Goal: Navigation & Orientation: Find specific page/section

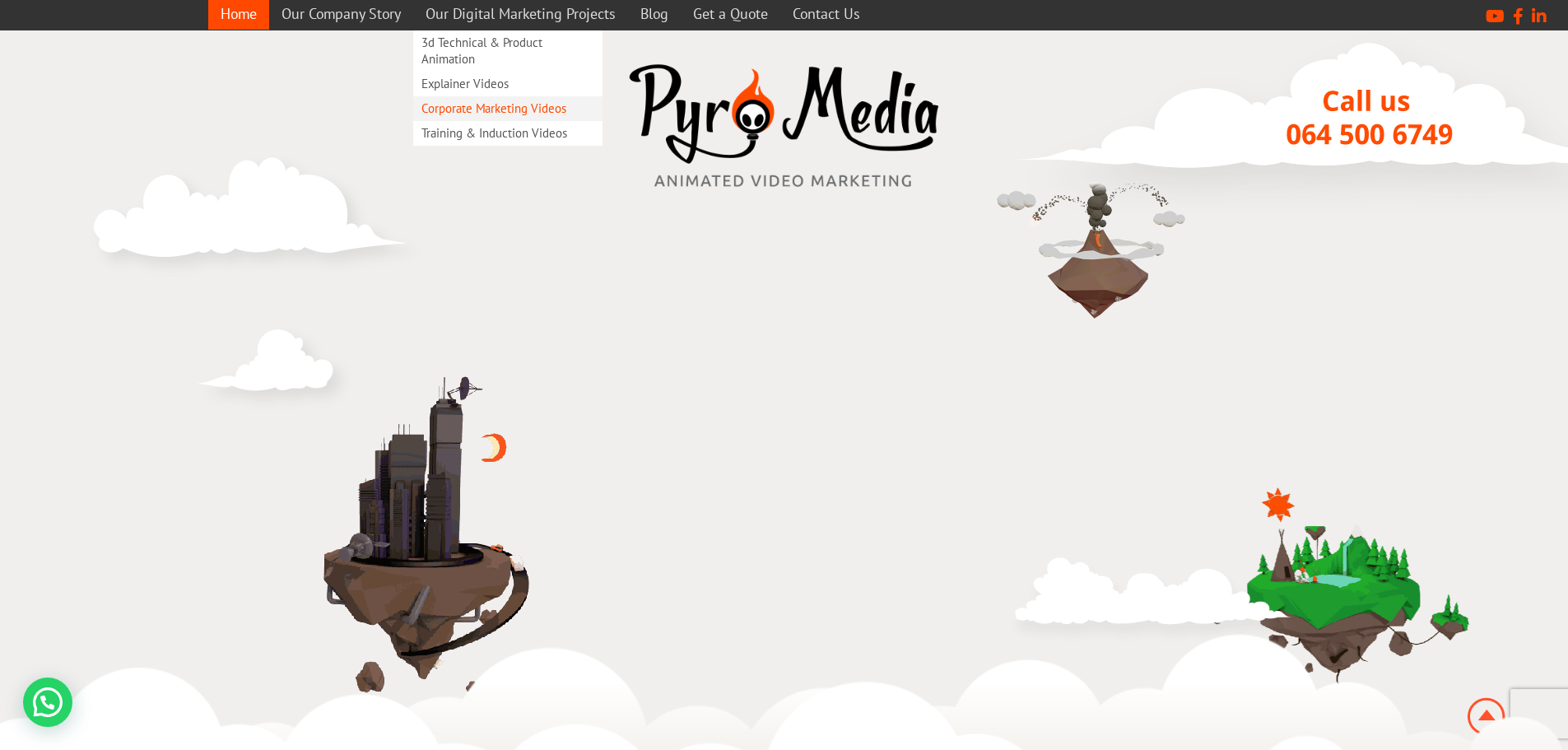
click at [535, 106] on link "Corporate Marketing Videos" at bounding box center [507, 108] width 189 height 25
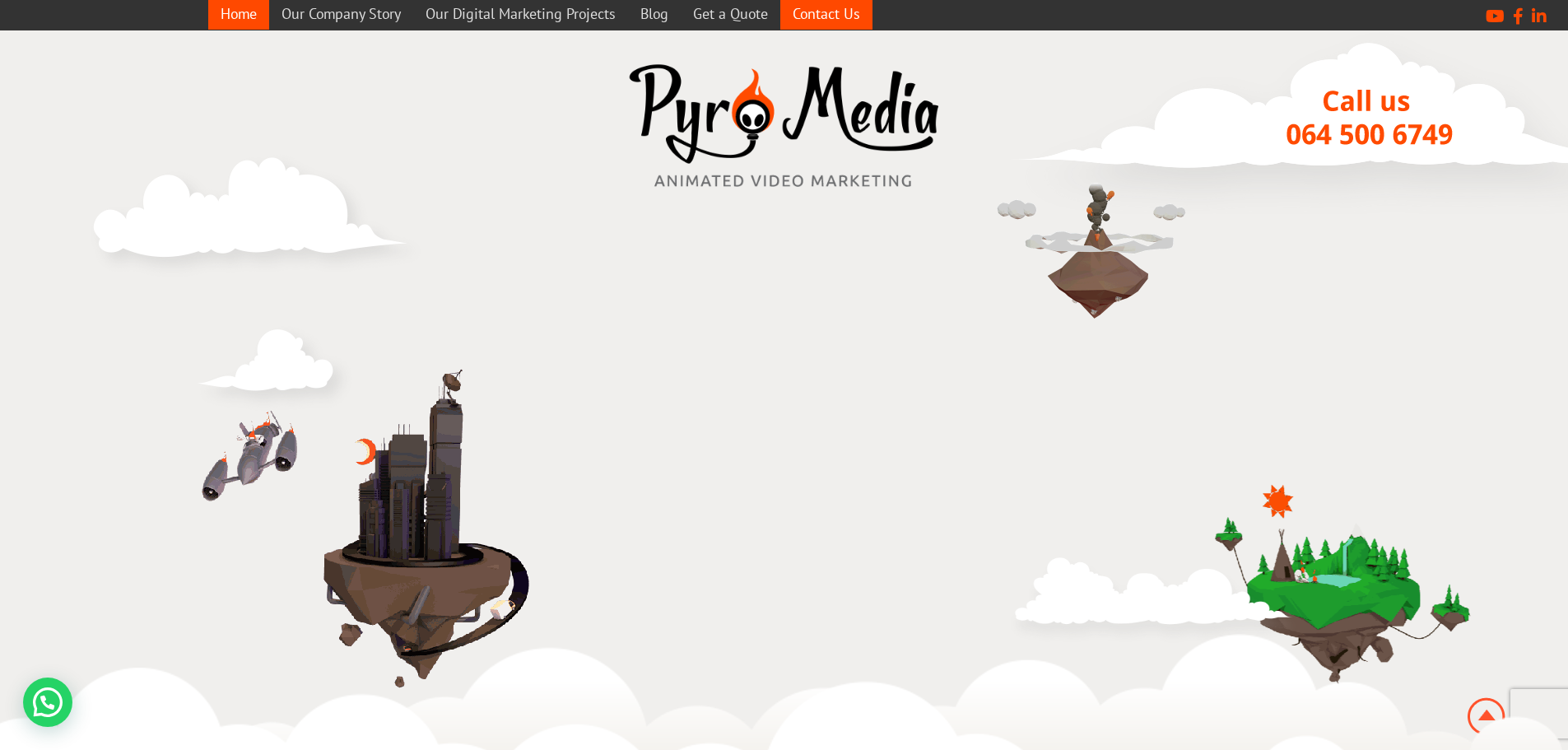
click at [810, 19] on link "Contact Us" at bounding box center [826, 14] width 92 height 32
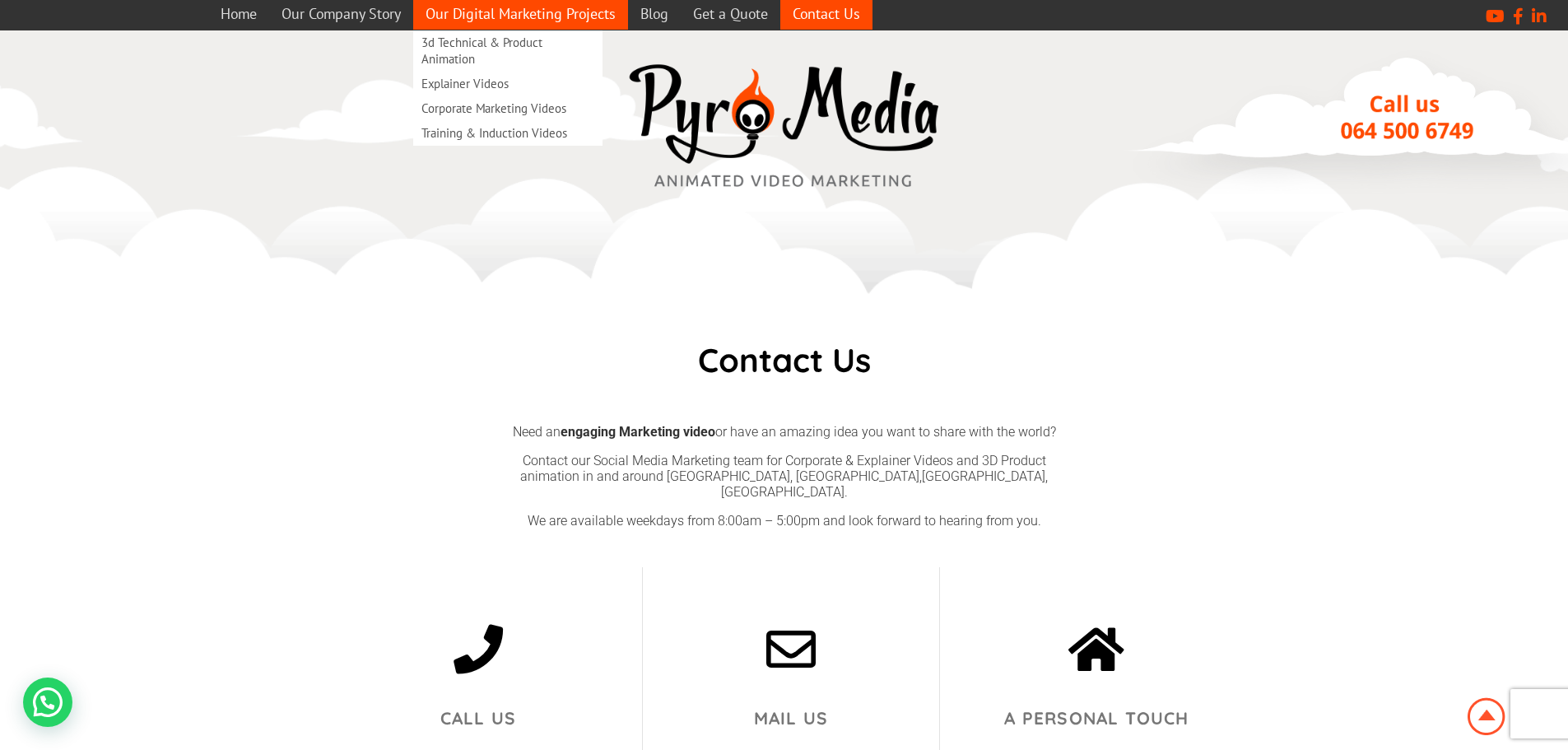
click at [561, 21] on link "Our Digital Marketing Projects" at bounding box center [520, 14] width 215 height 32
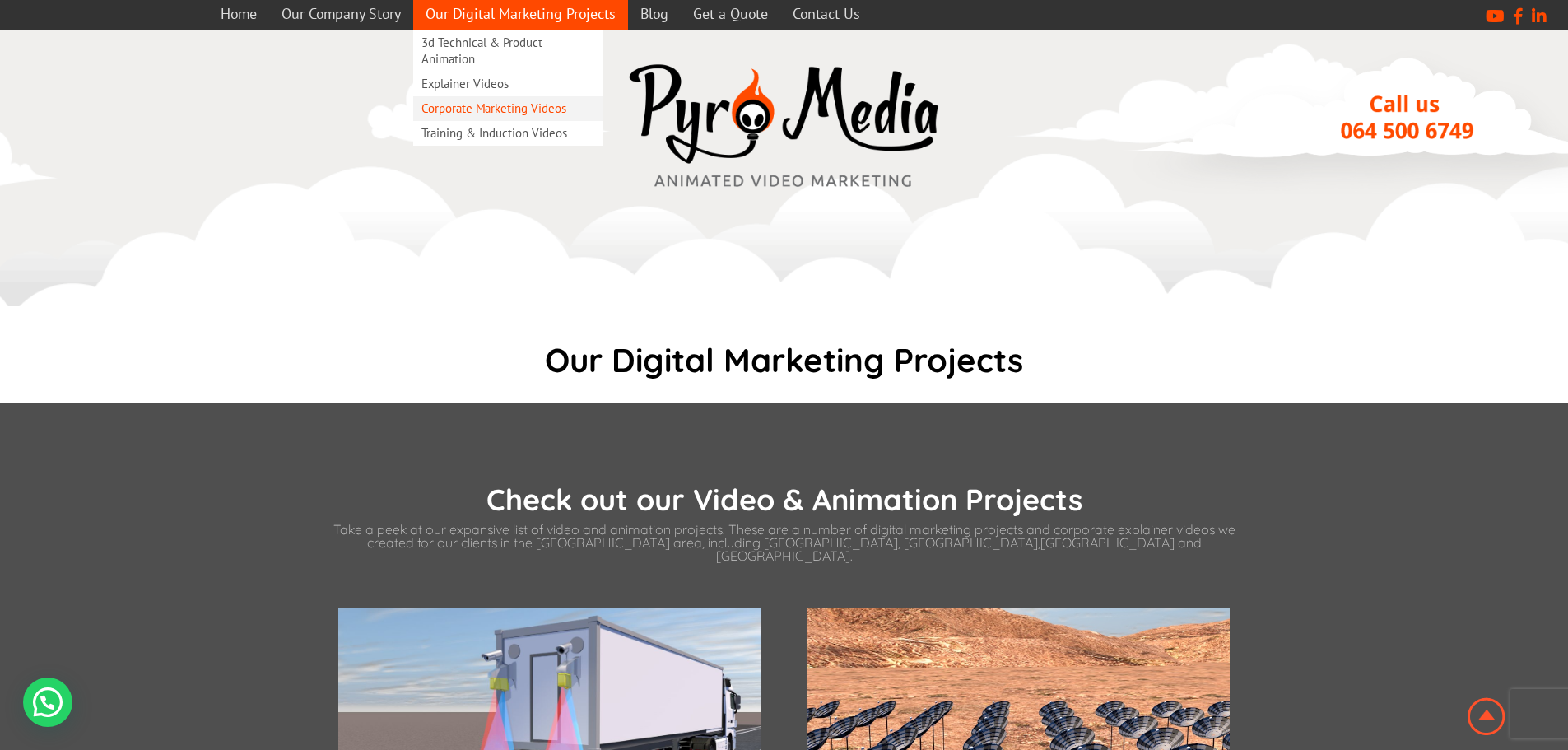
click at [569, 112] on link "Corporate Marketing Videos" at bounding box center [507, 108] width 189 height 25
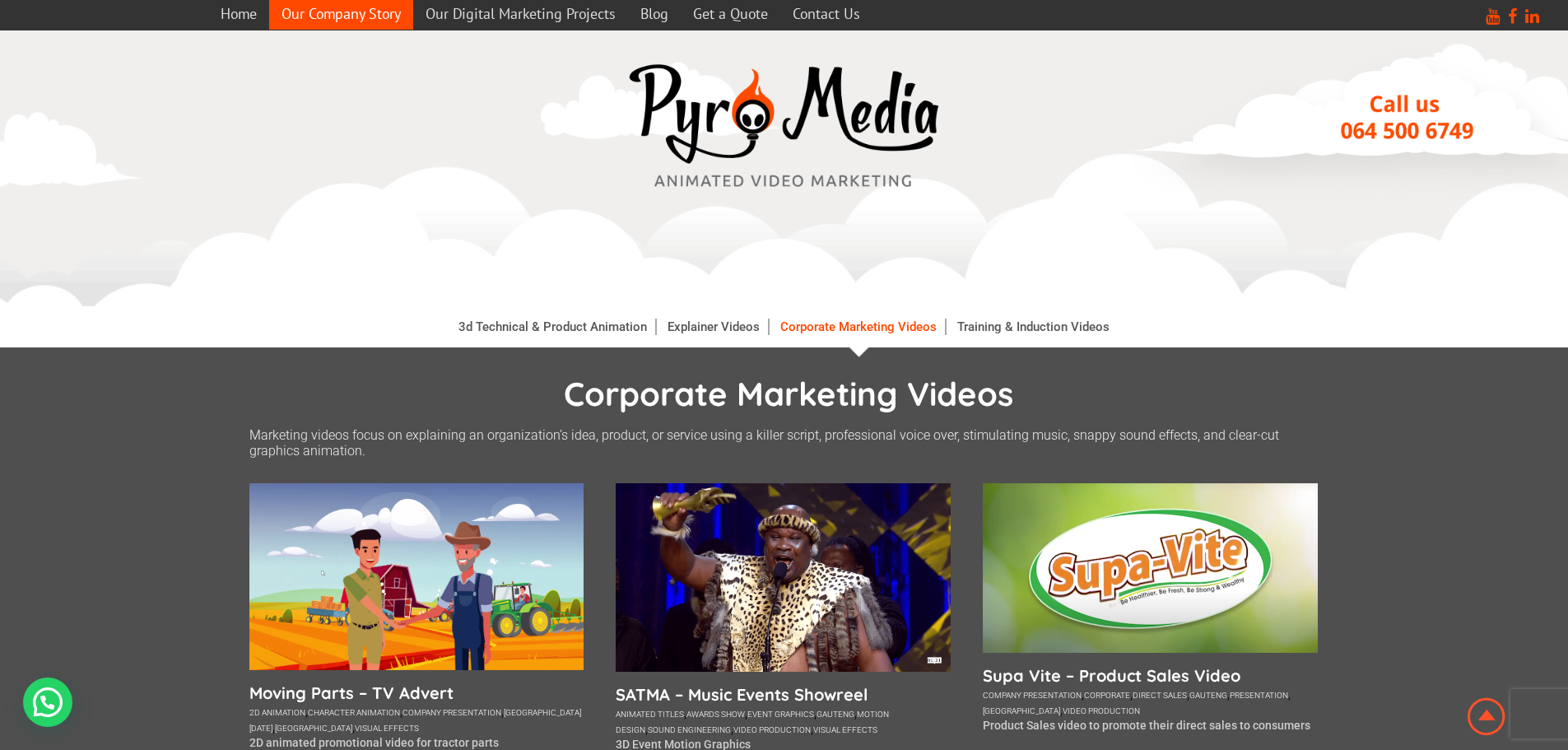
click at [350, 13] on link "Our Company Story" at bounding box center [341, 14] width 144 height 32
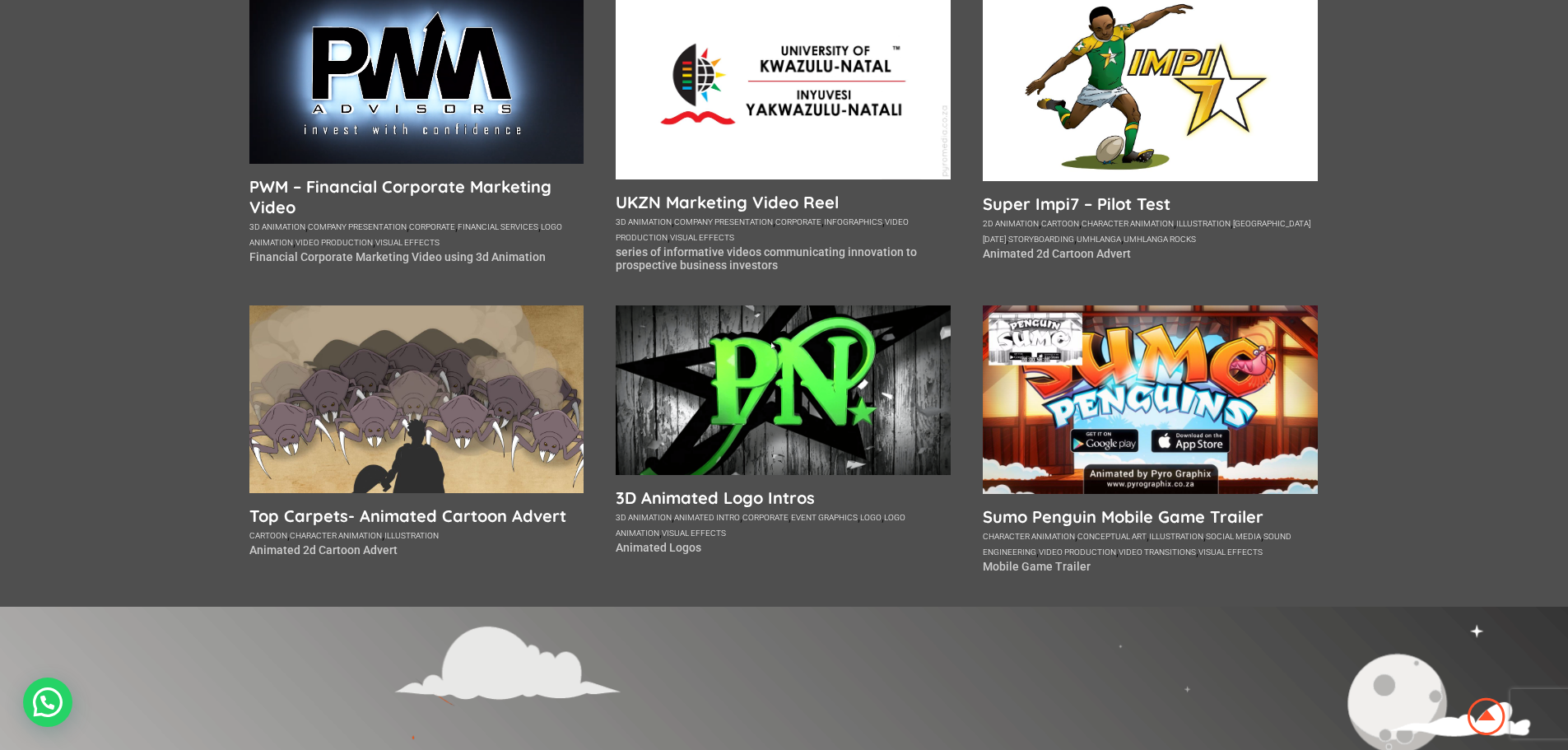
scroll to position [1273, 0]
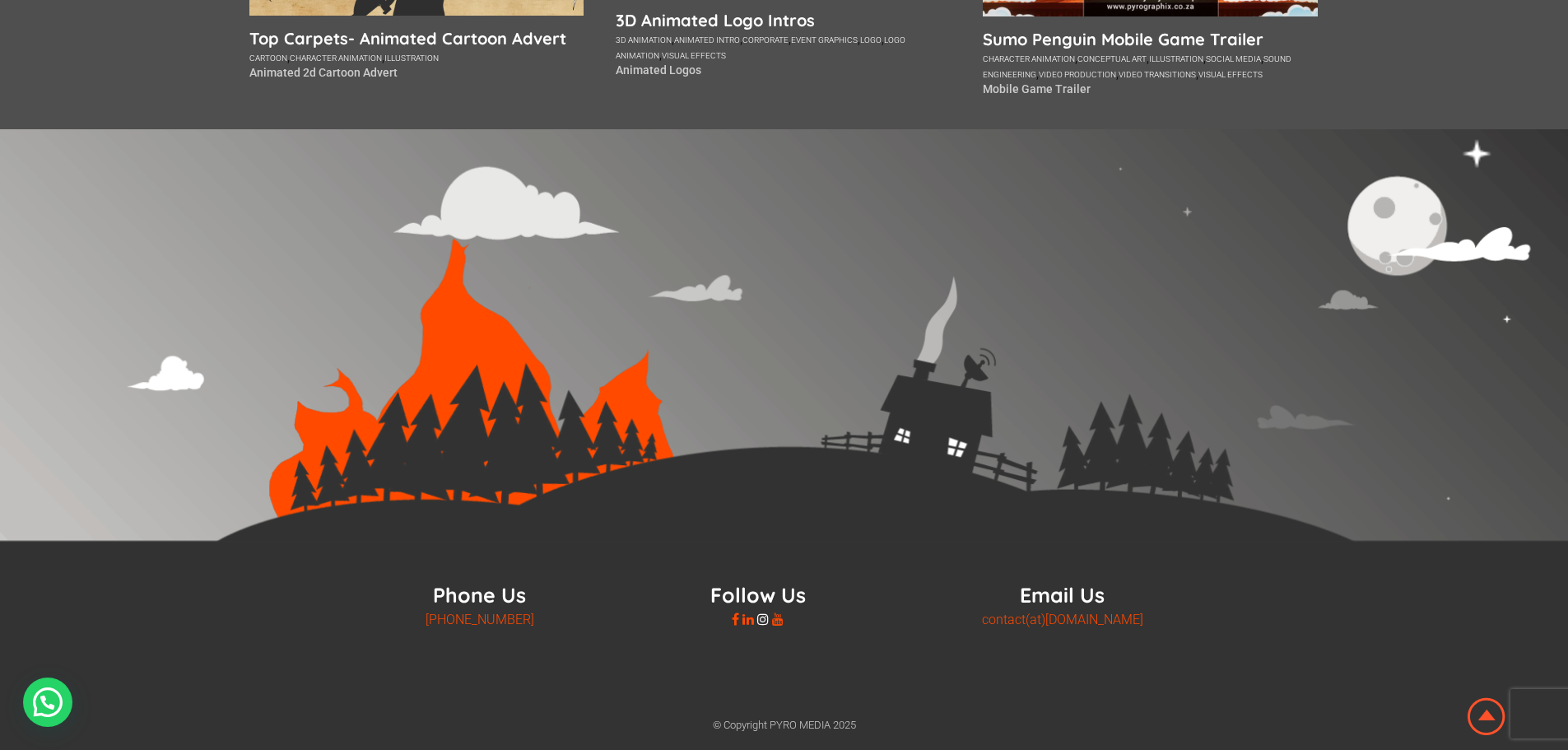
click at [760, 624] on icon at bounding box center [763, 619] width 12 height 13
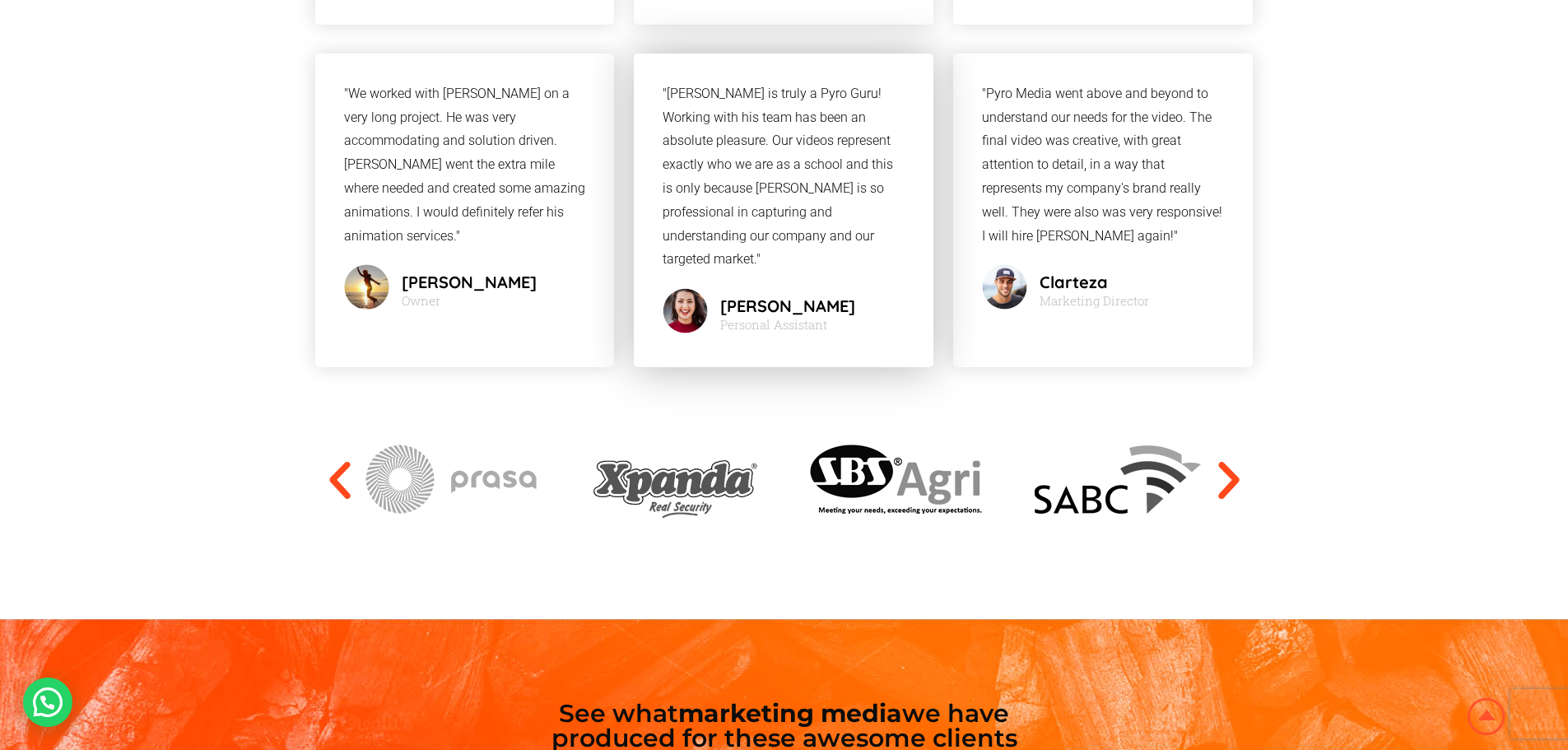
scroll to position [4364, 0]
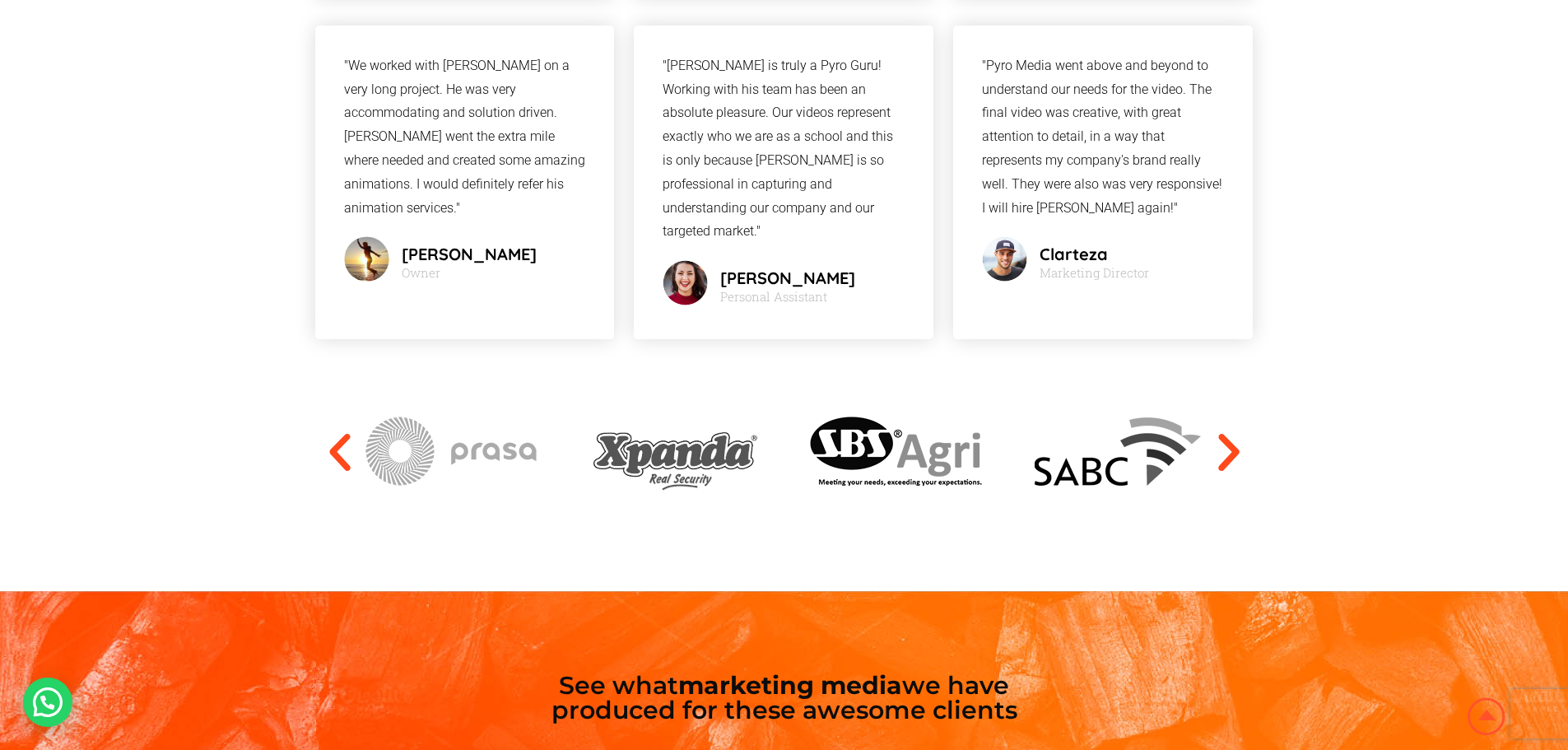
click at [1233, 428] on icon "Next slide" at bounding box center [1229, 453] width 50 height 50
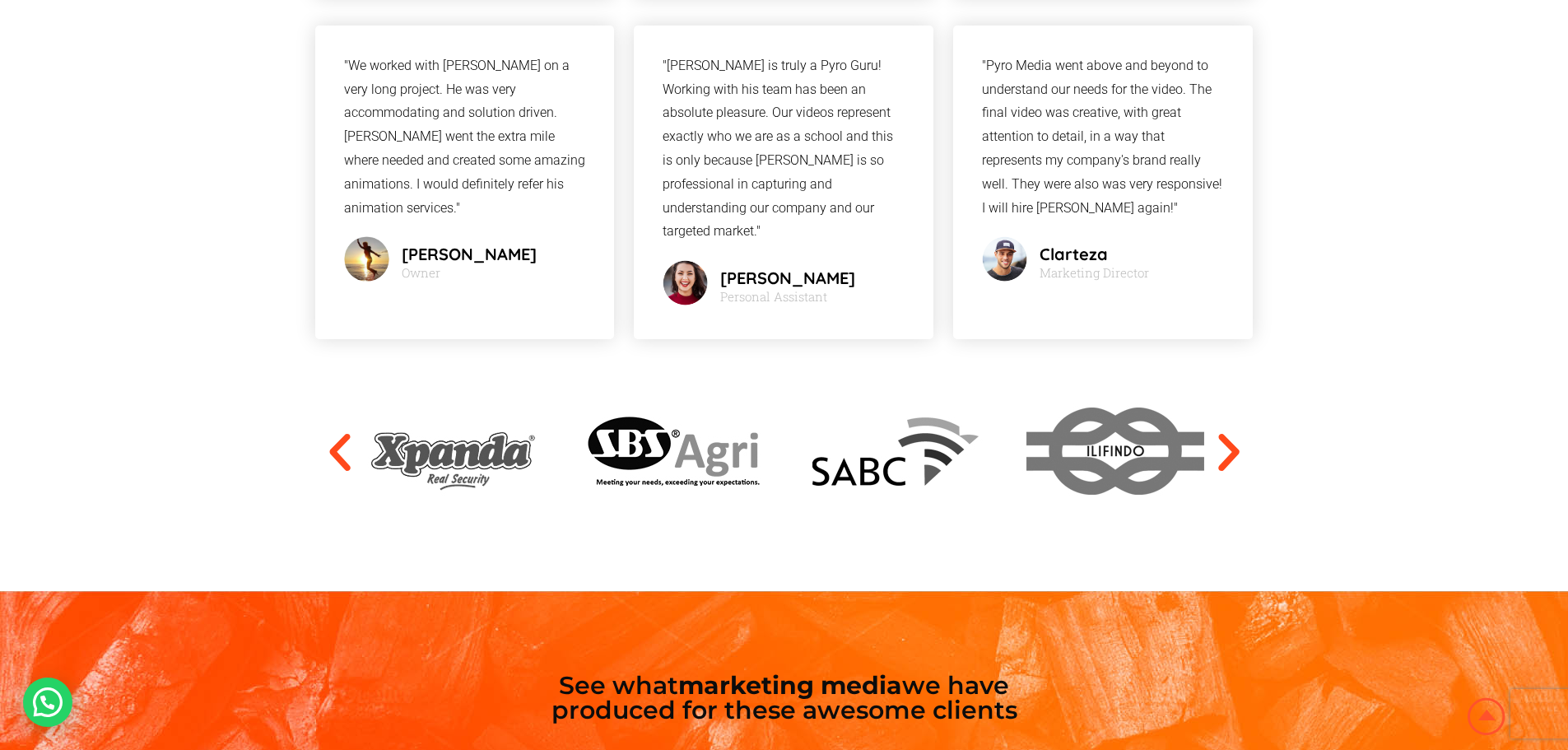
click at [1233, 428] on icon "Next slide" at bounding box center [1229, 453] width 50 height 50
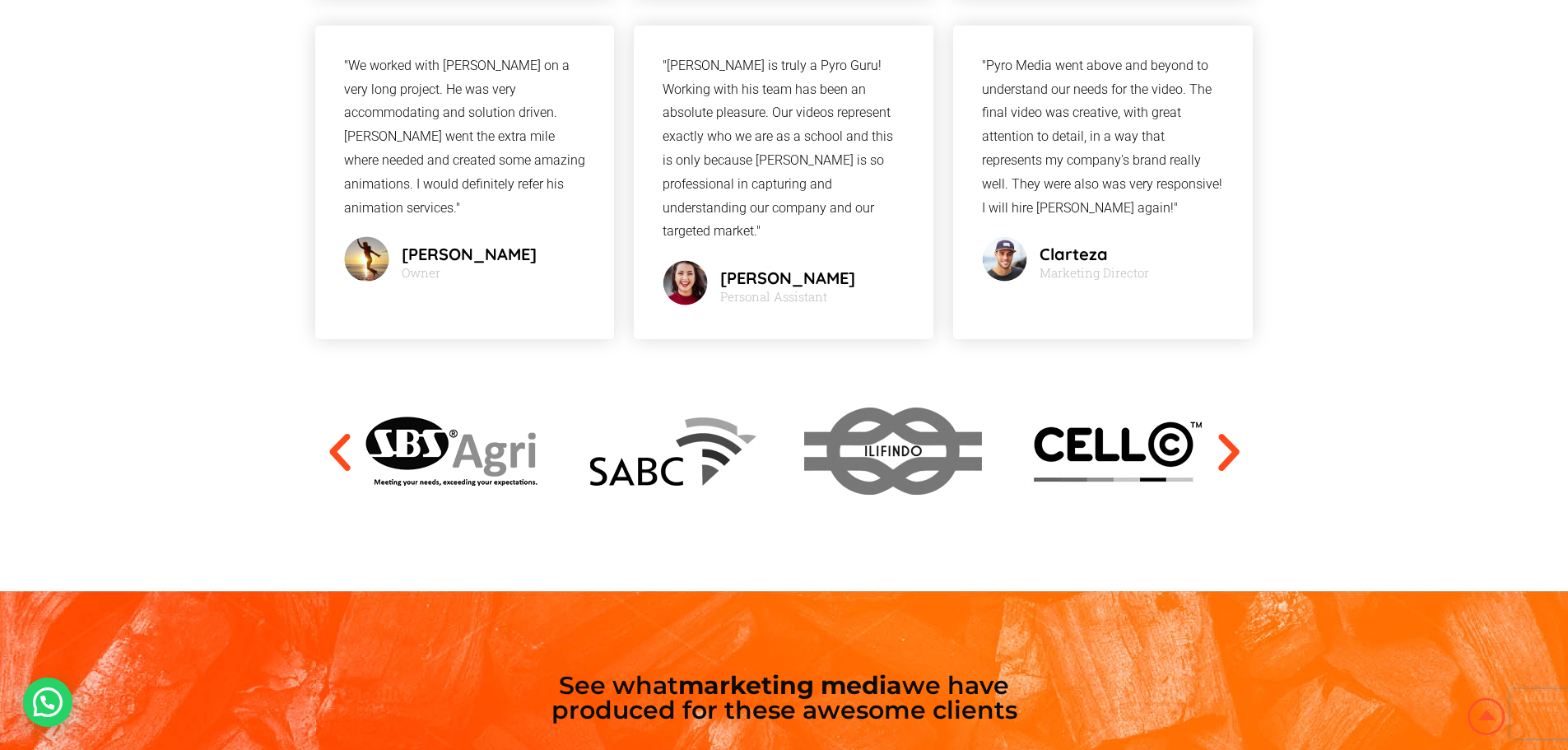
click at [1233, 428] on icon "Next slide" at bounding box center [1229, 453] width 50 height 50
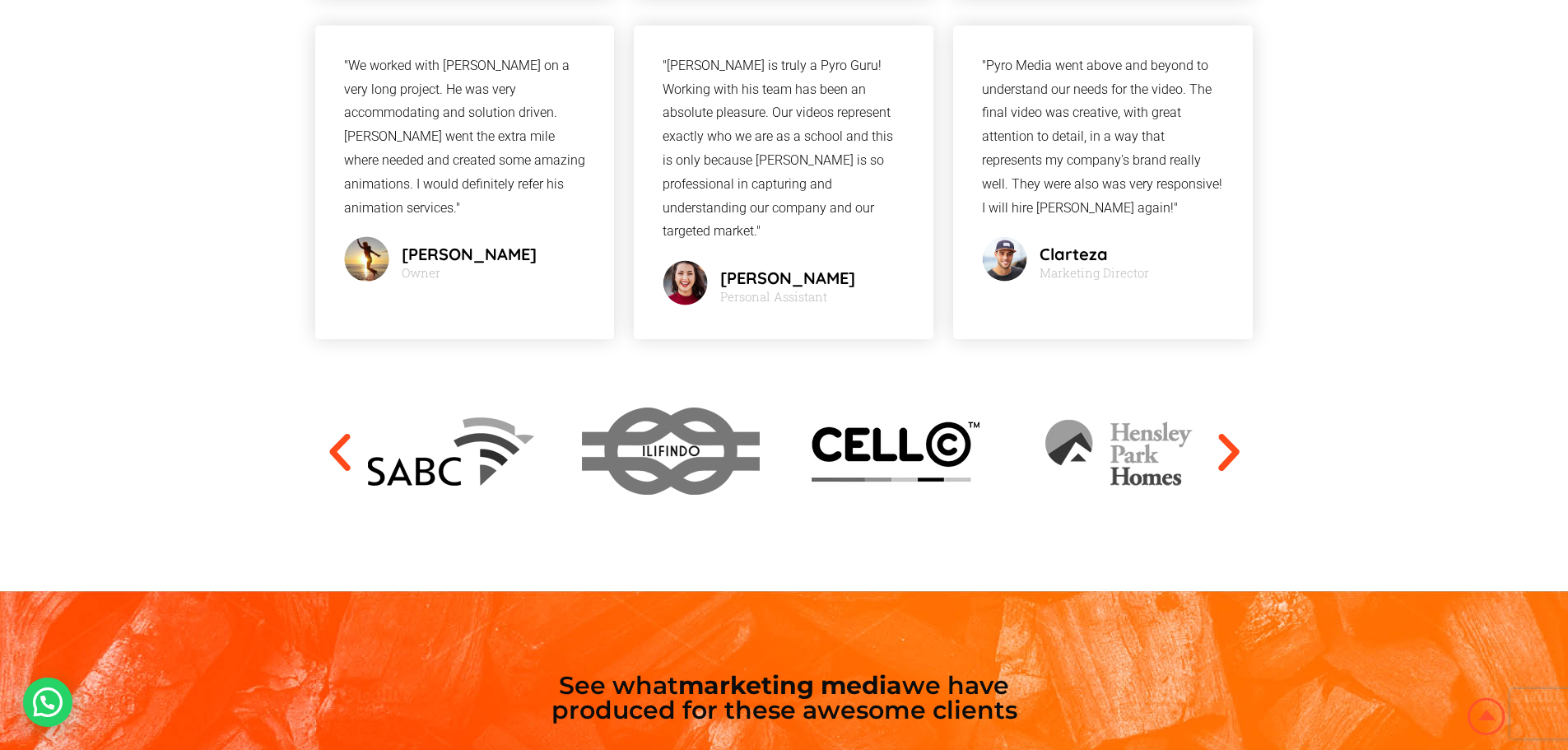
click at [1233, 428] on icon "Next slide" at bounding box center [1229, 453] width 50 height 50
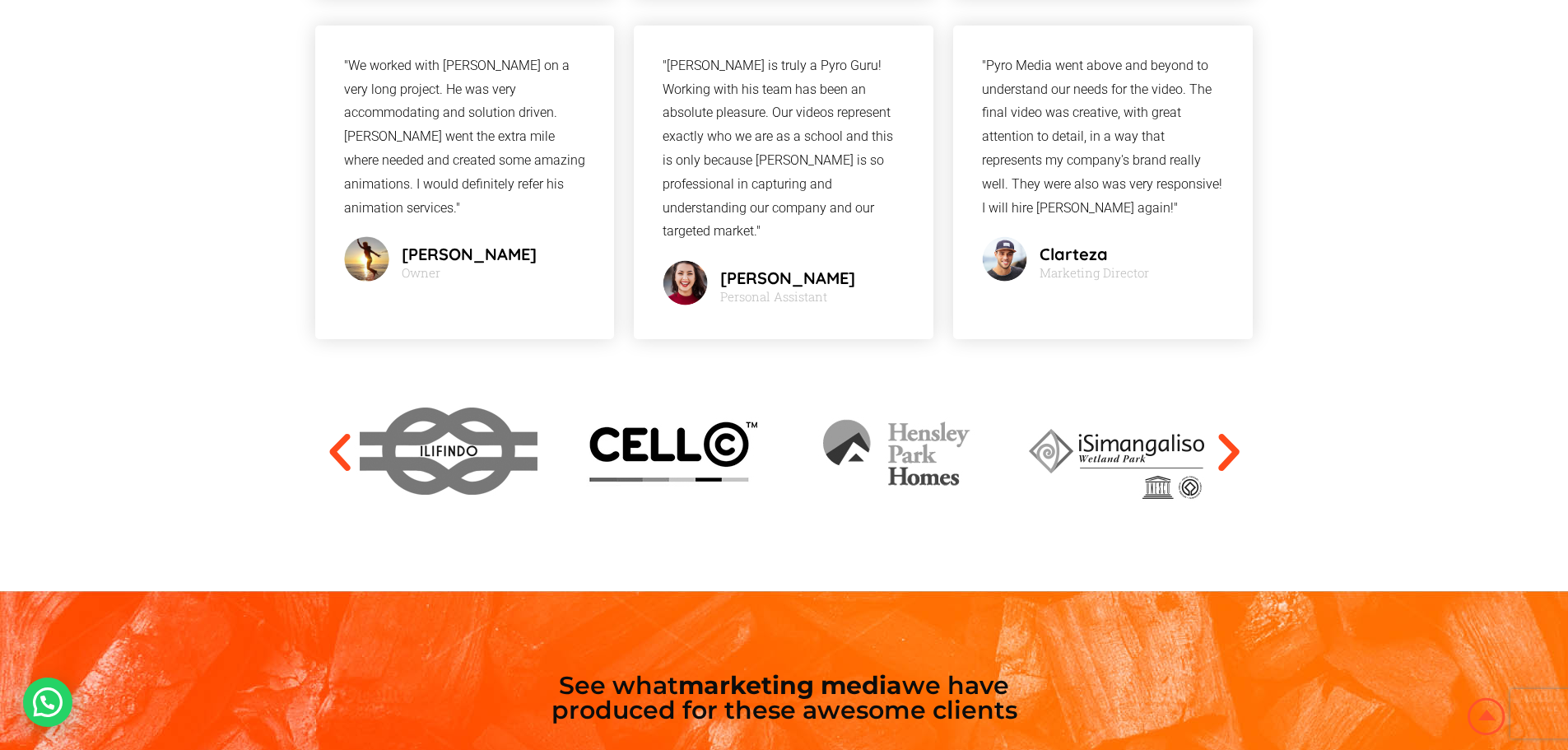
click at [1233, 428] on icon "Next slide" at bounding box center [1229, 453] width 50 height 50
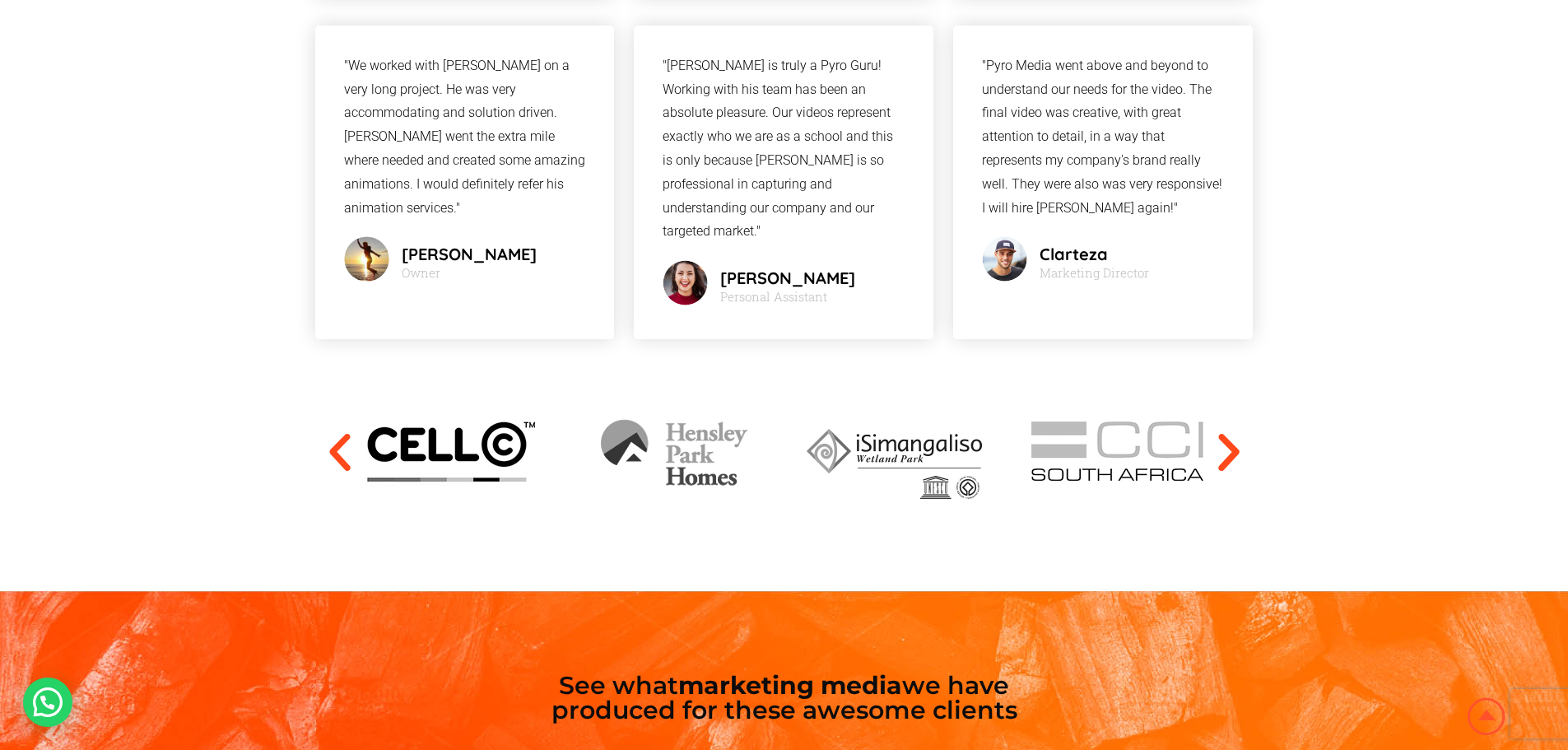
click at [1233, 428] on icon "Next slide" at bounding box center [1229, 453] width 50 height 50
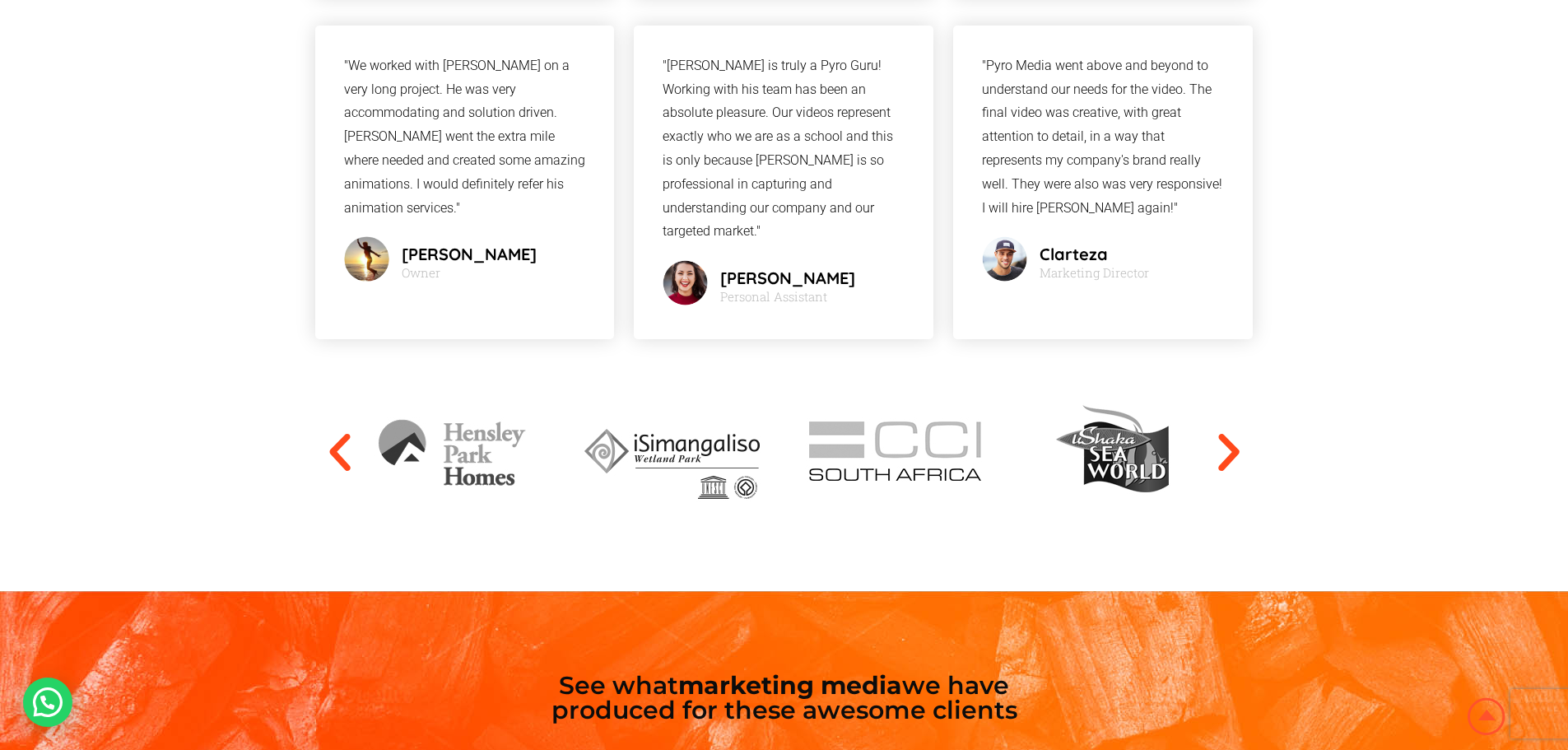
click at [1233, 428] on icon "Next slide" at bounding box center [1229, 453] width 50 height 50
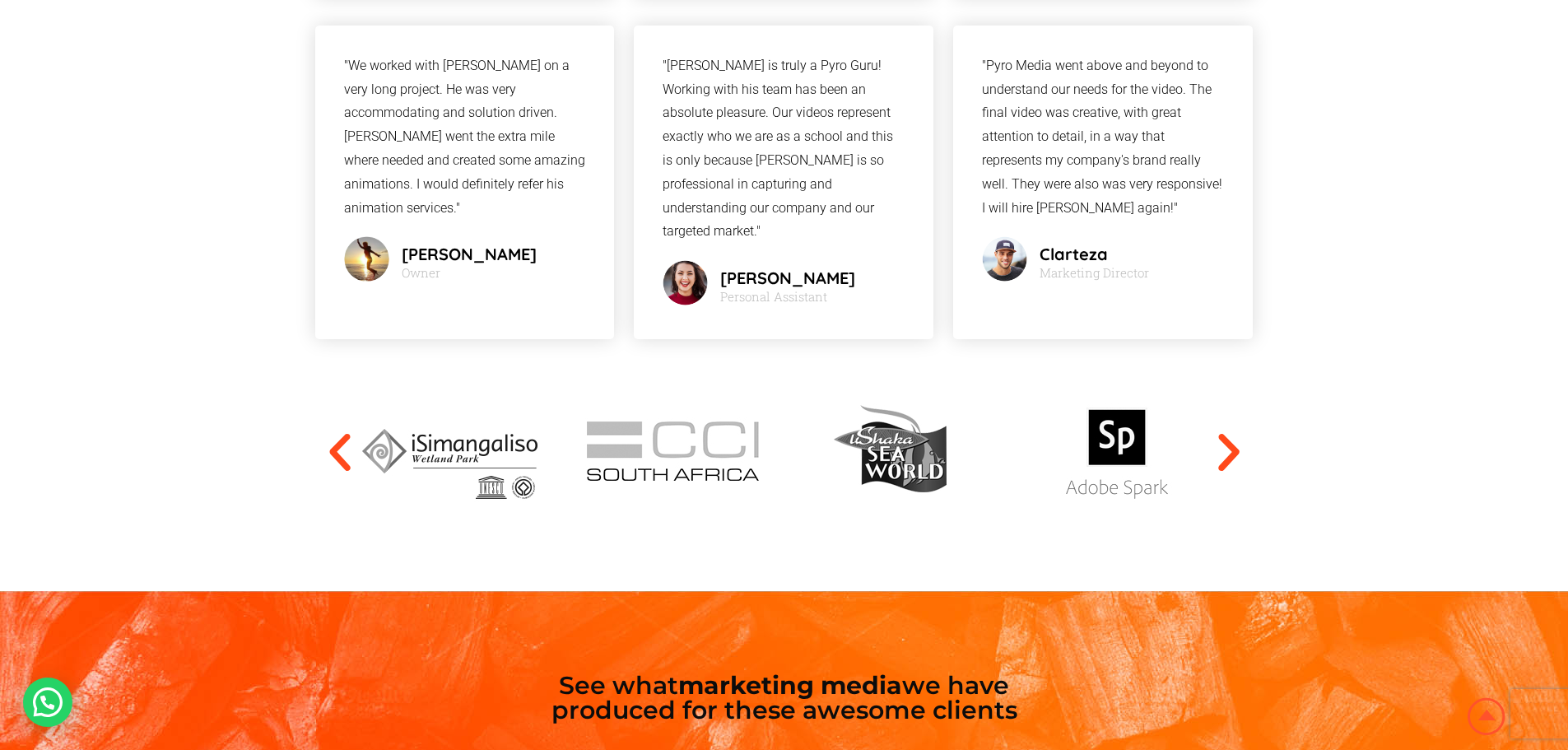
click at [1233, 428] on icon "Next slide" at bounding box center [1229, 453] width 50 height 50
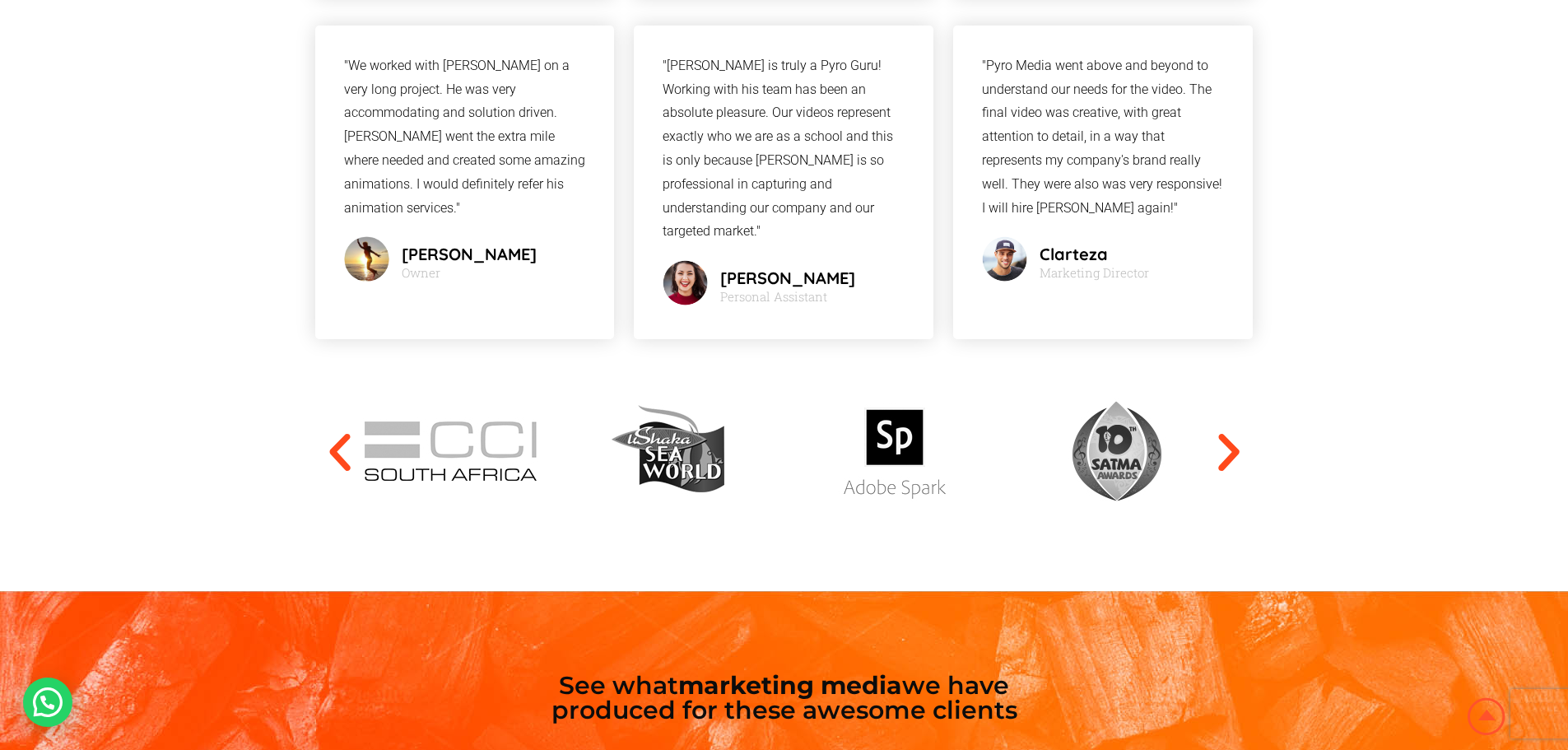
click at [1233, 428] on icon "Next slide" at bounding box center [1229, 453] width 50 height 50
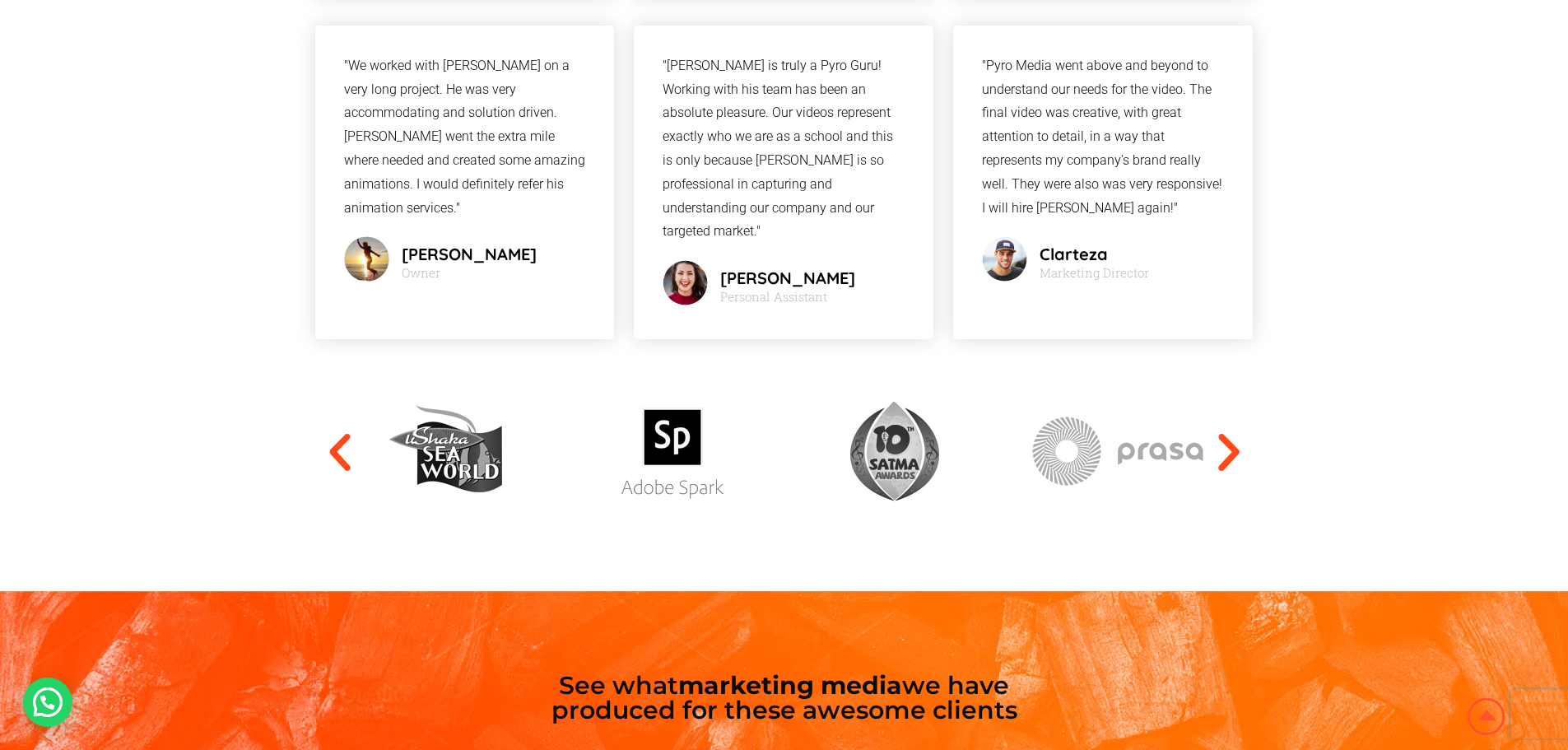
click at [1233, 428] on icon "Next slide" at bounding box center [1229, 453] width 50 height 50
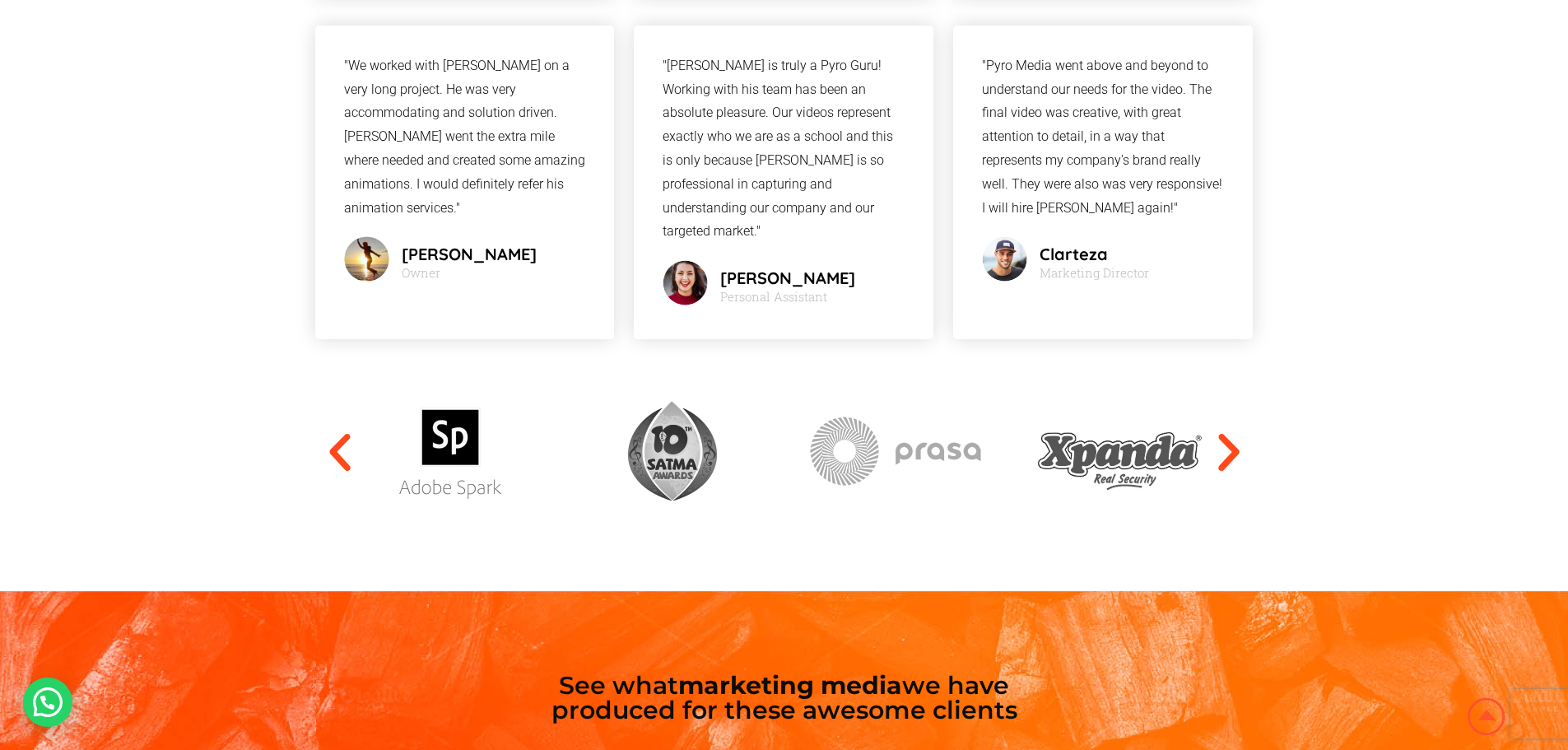
click at [1233, 428] on icon "Next slide" at bounding box center [1229, 453] width 50 height 50
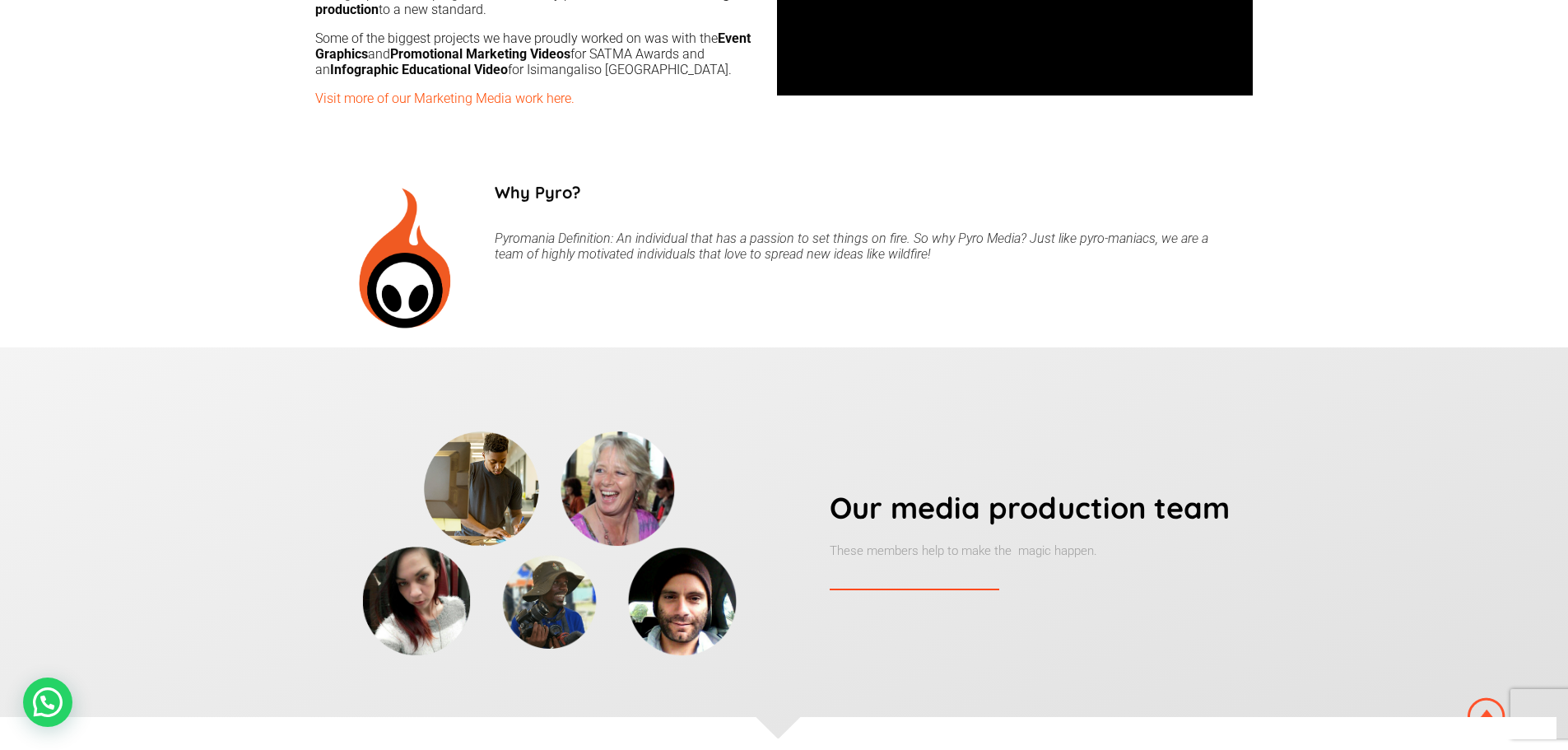
scroll to position [0, 0]
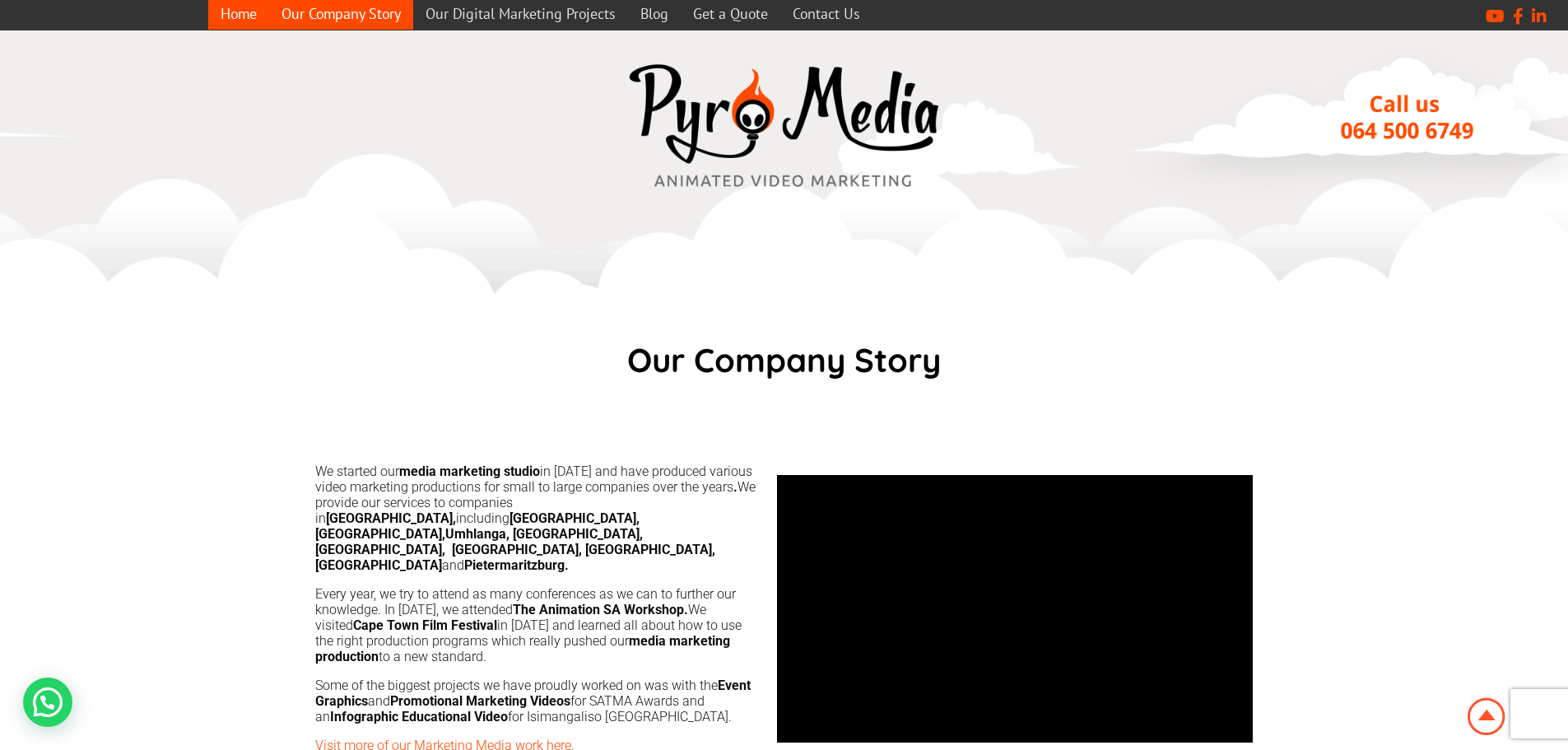
click at [251, 14] on link "Home" at bounding box center [238, 14] width 61 height 32
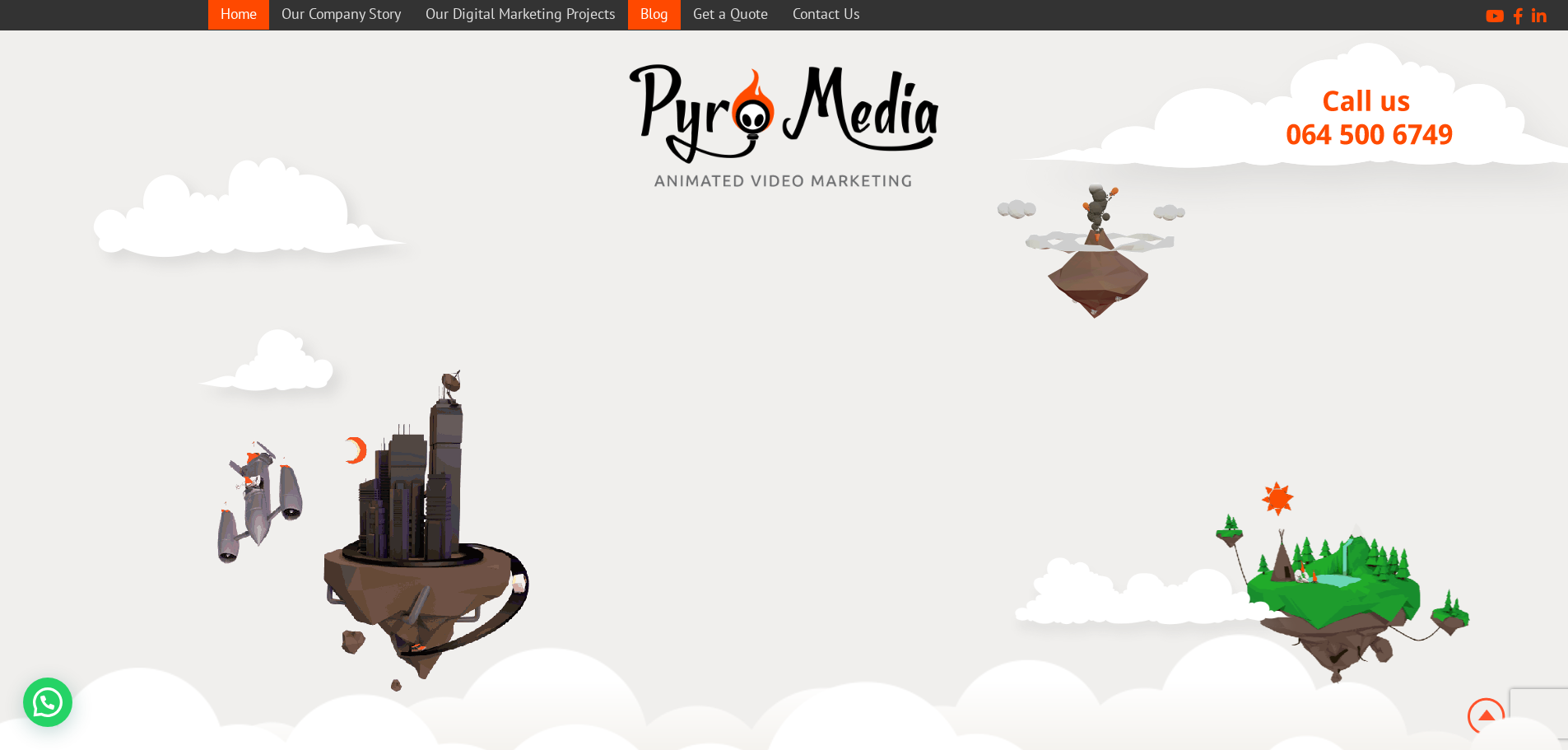
click at [675, 13] on link "Blog" at bounding box center [653, 14] width 53 height 32
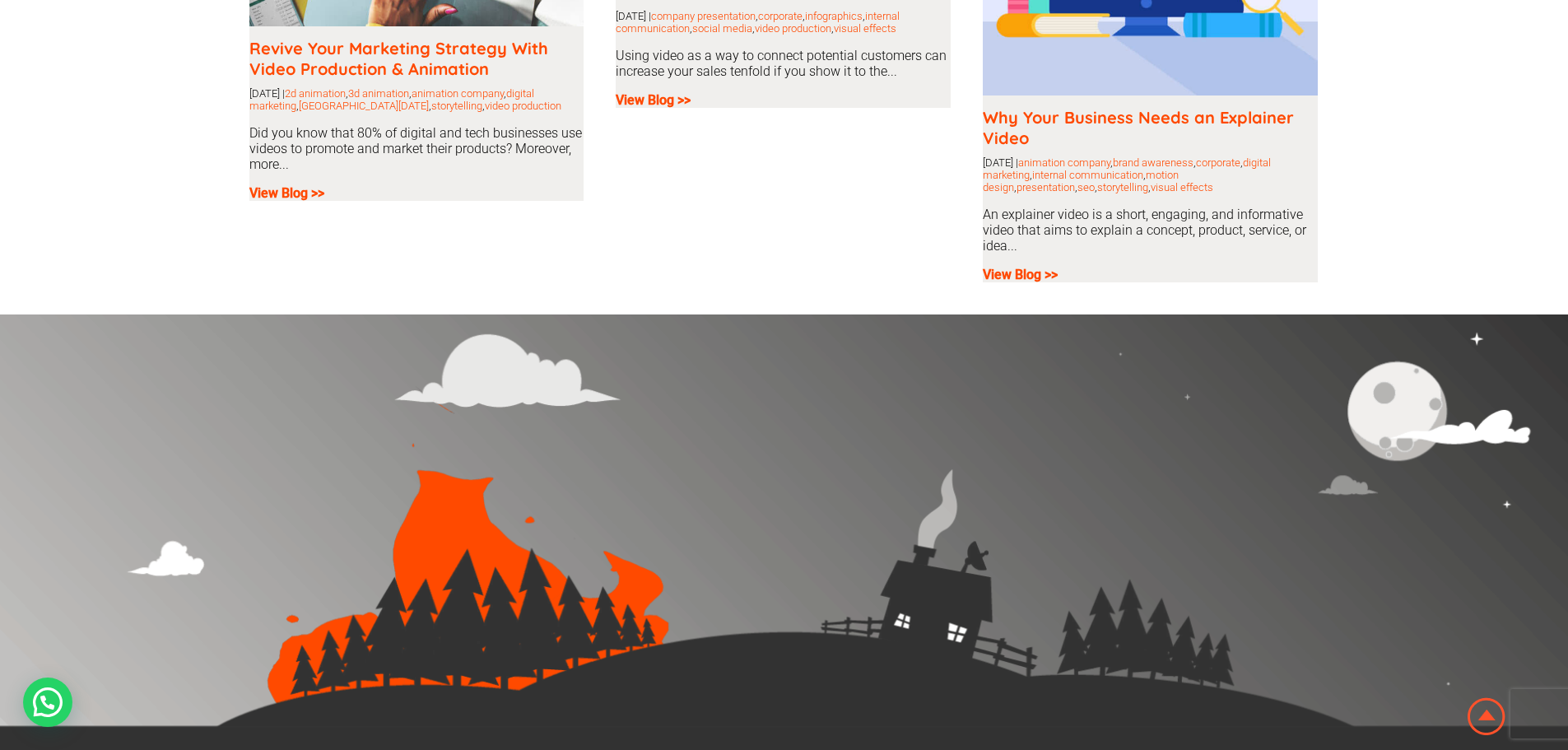
scroll to position [3055, 0]
